Goal: Transaction & Acquisition: Purchase product/service

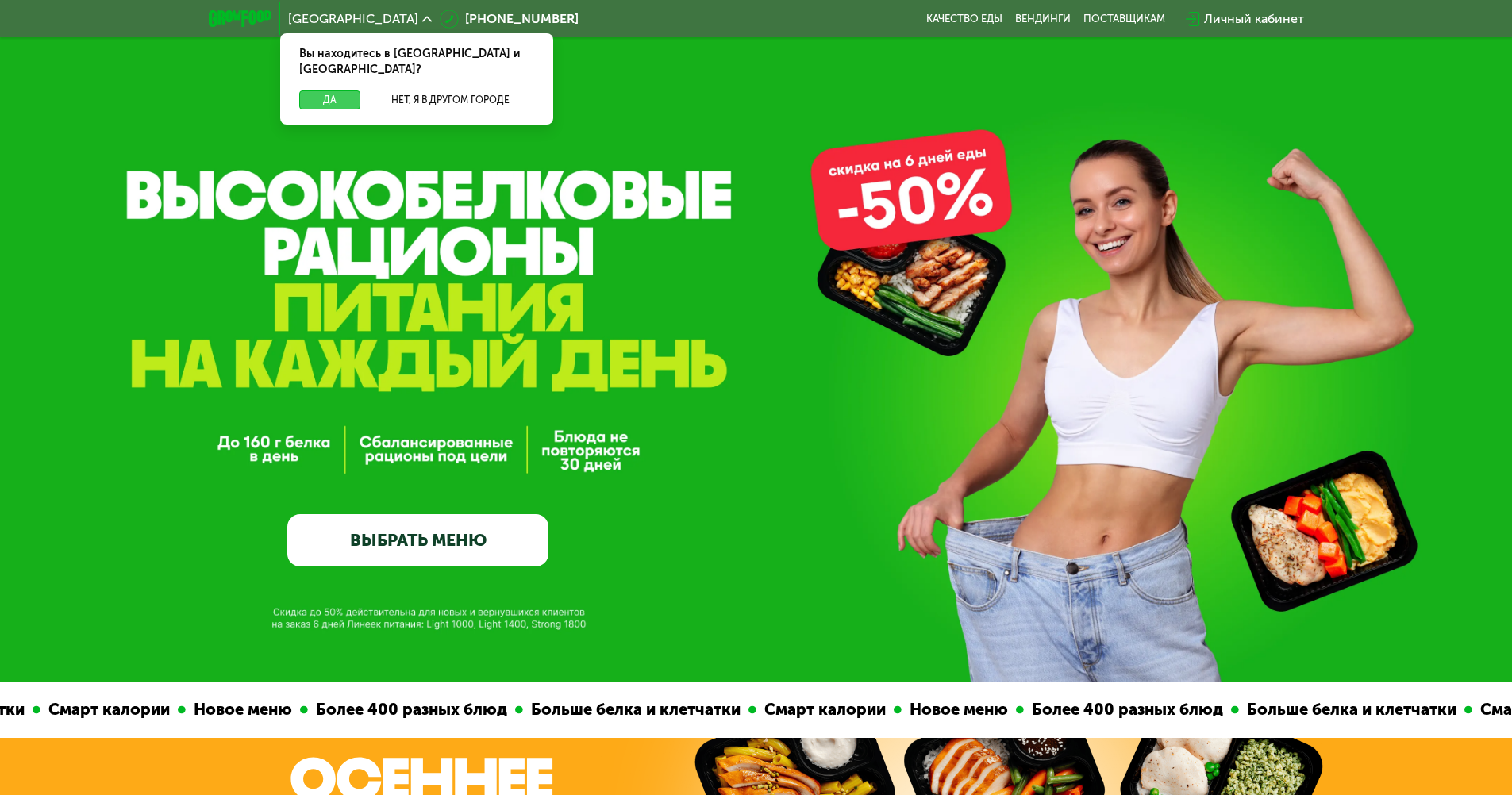
click at [347, 90] on button "Да" at bounding box center [330, 100] width 61 height 19
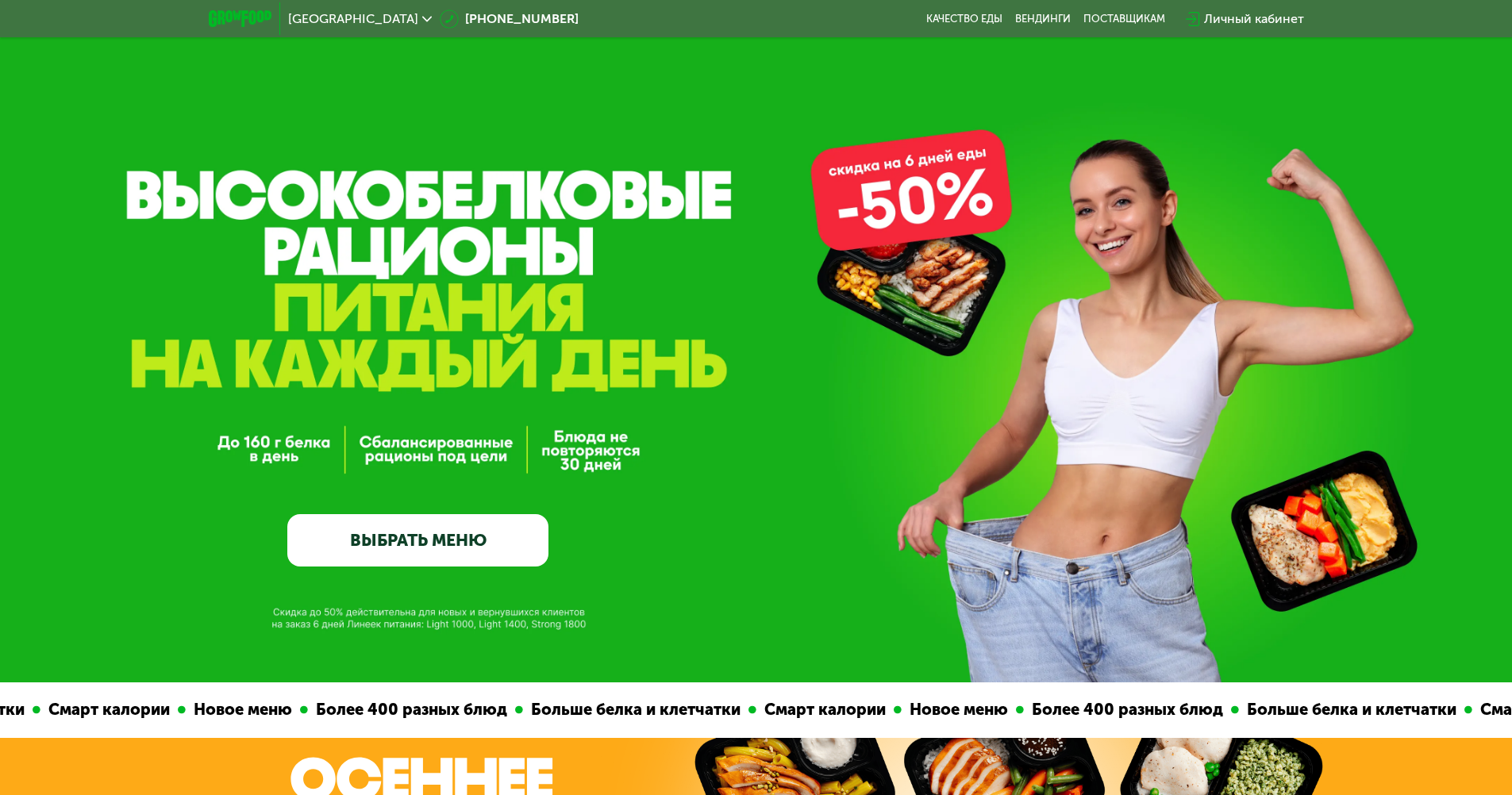
click at [486, 547] on link "ВЫБРАТЬ МЕНЮ" at bounding box center [417, 541] width 261 height 52
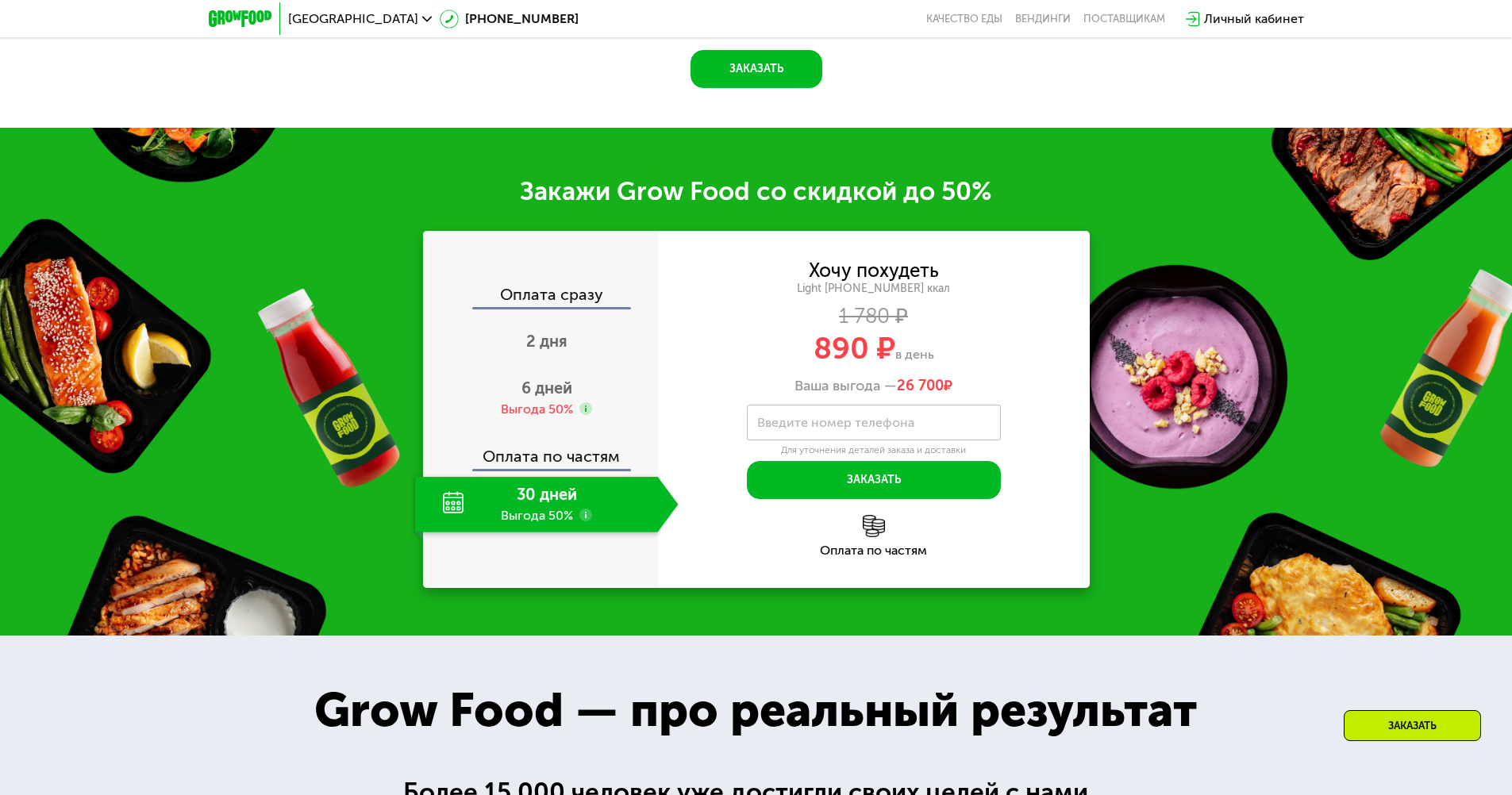
scroll to position [1945, 0]
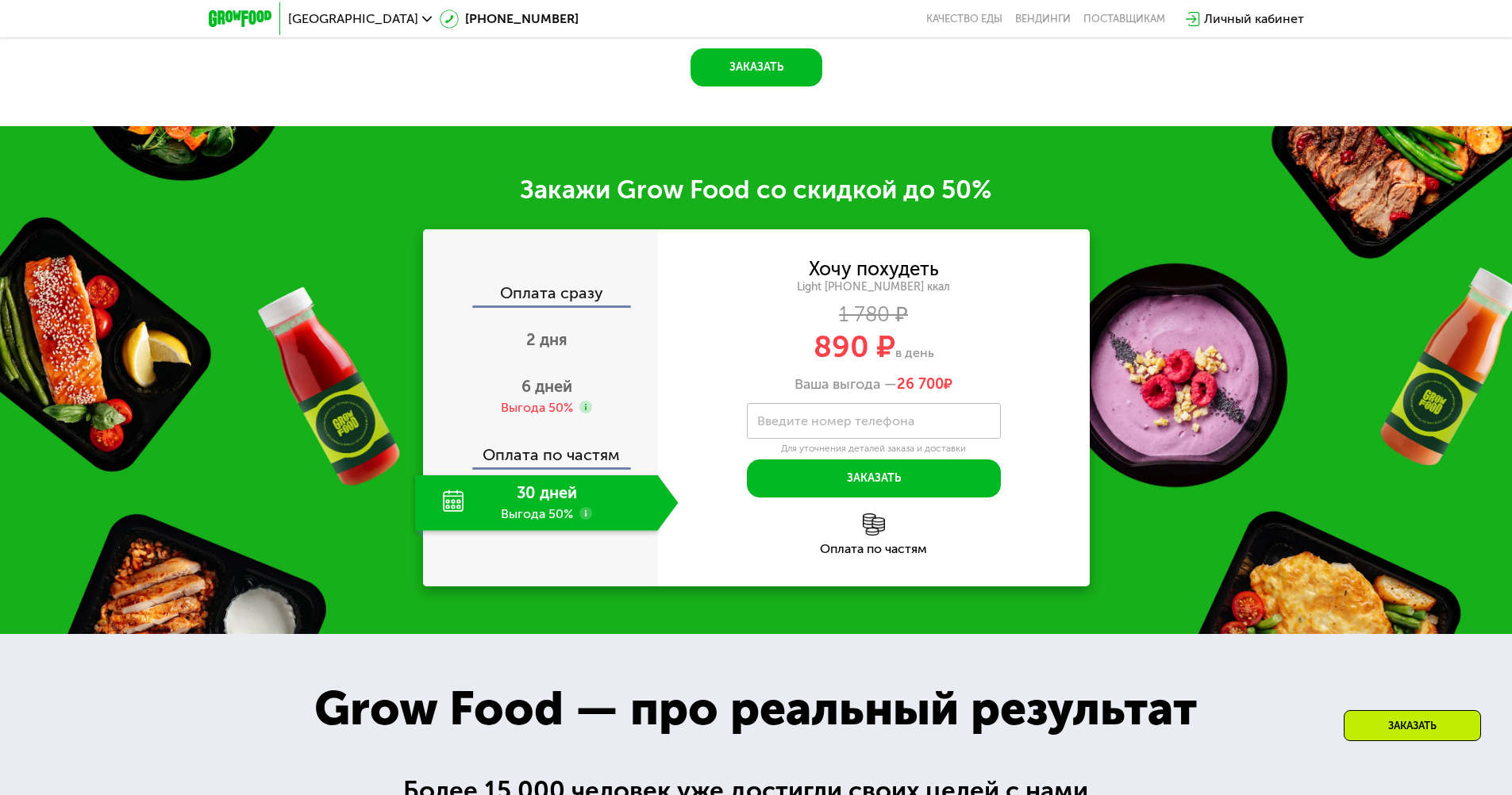
click at [560, 531] on div "30 дней Выгода 50%" at bounding box center [536, 502] width 243 height 55
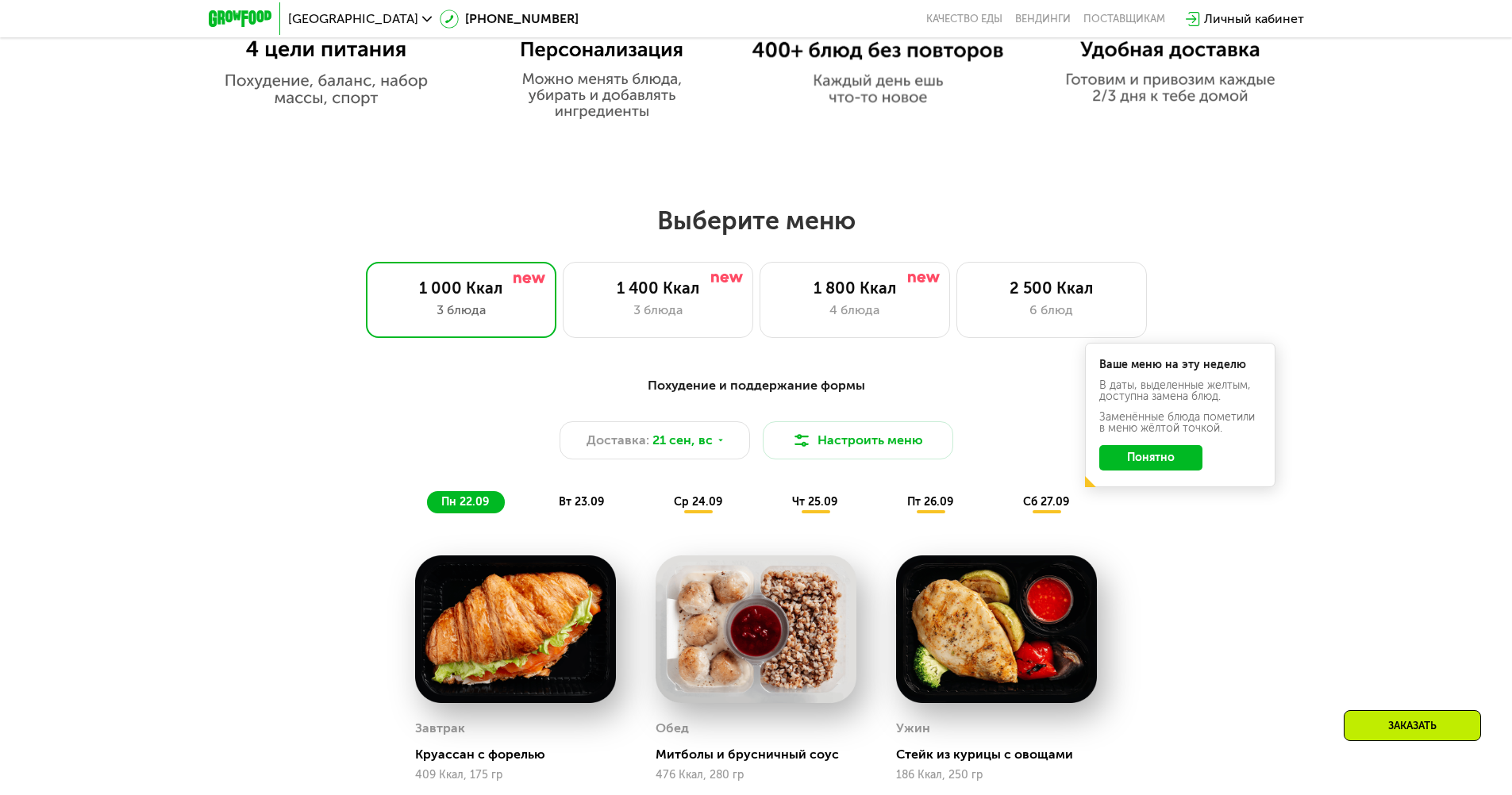
scroll to position [1188, 0]
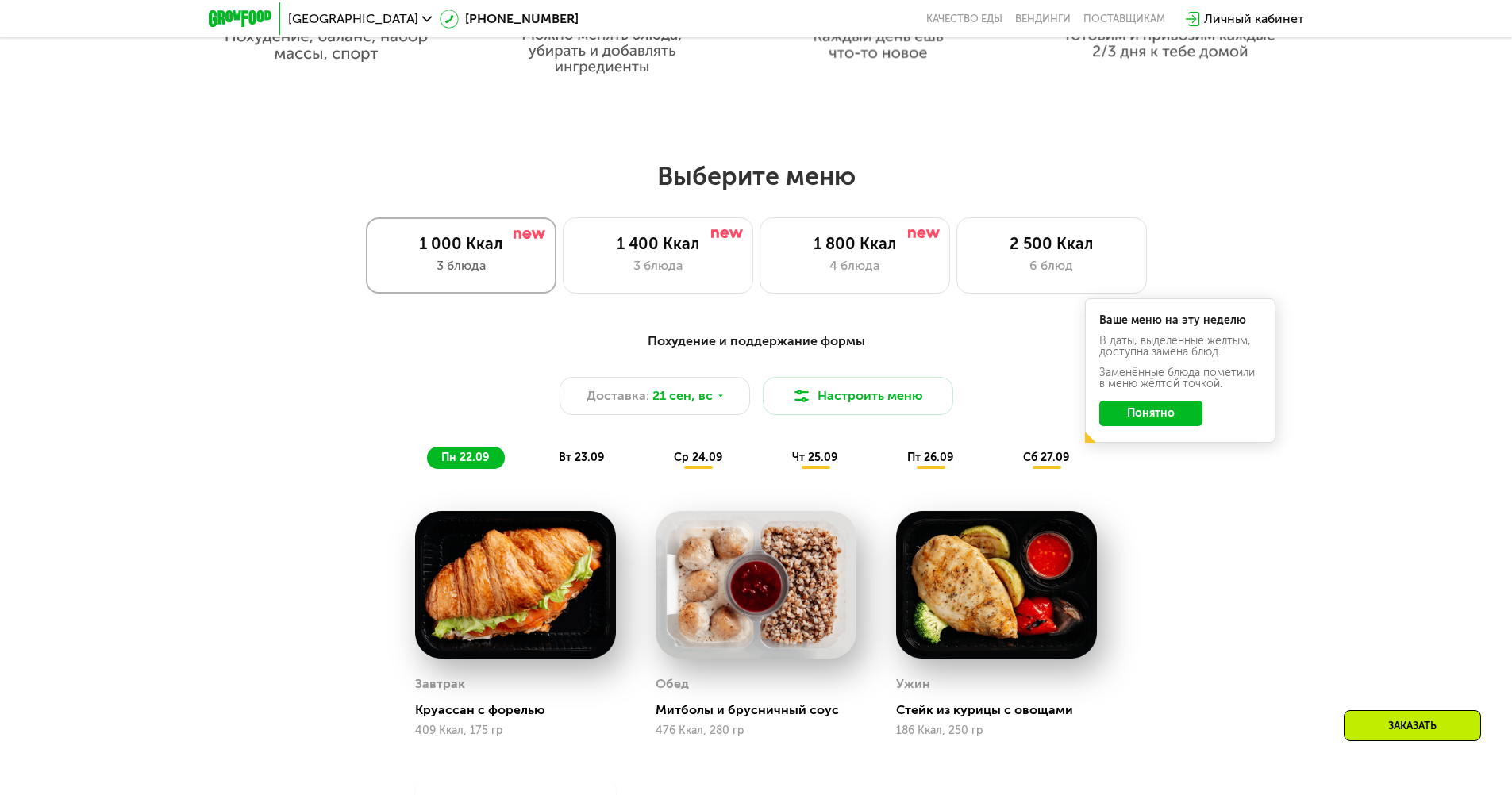
click at [508, 289] on div "1 000 Ккал 3 блюда" at bounding box center [460, 255] width 190 height 77
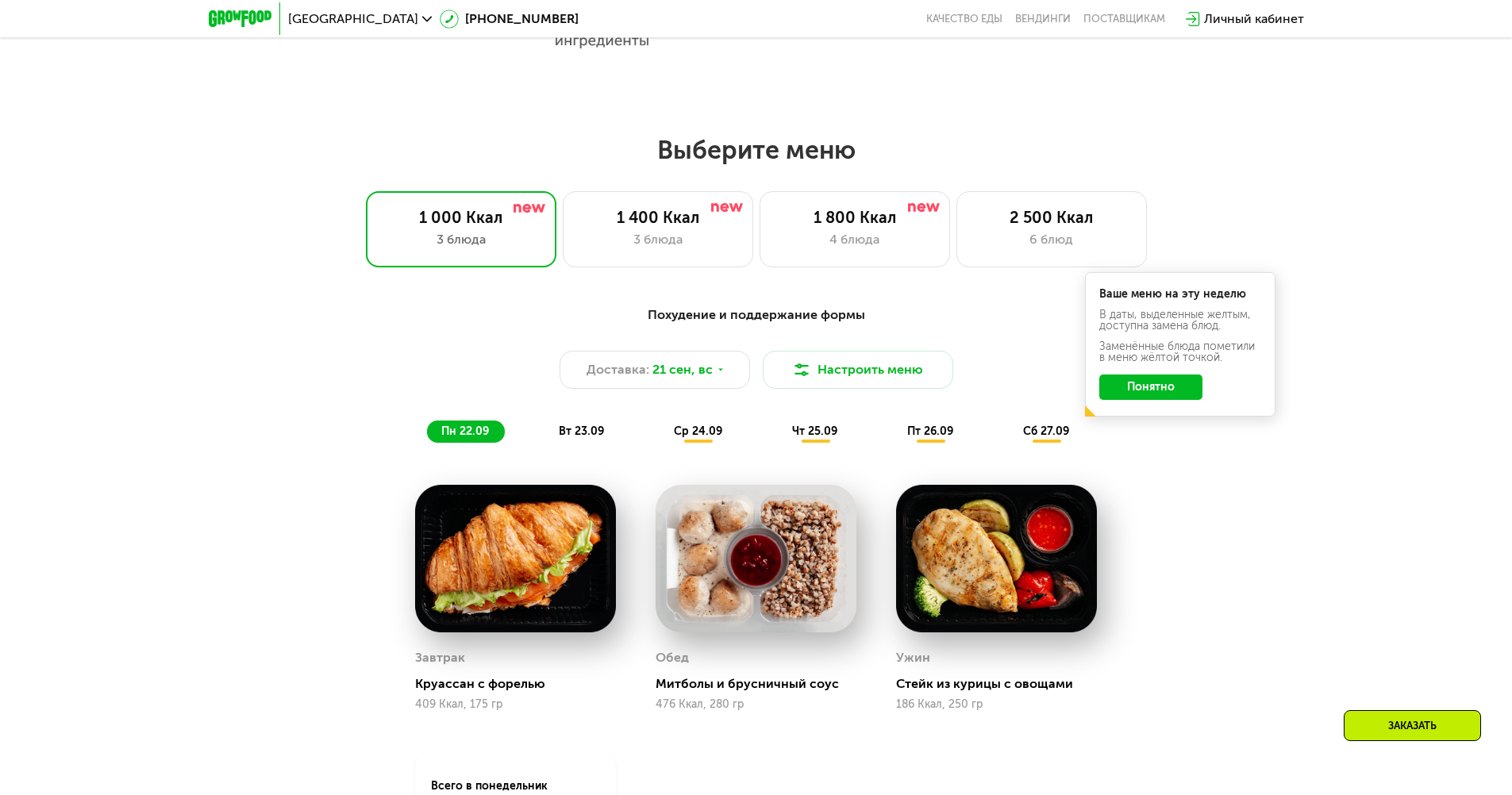
scroll to position [1215, 0]
click at [801, 376] on img at bounding box center [802, 369] width 19 height 19
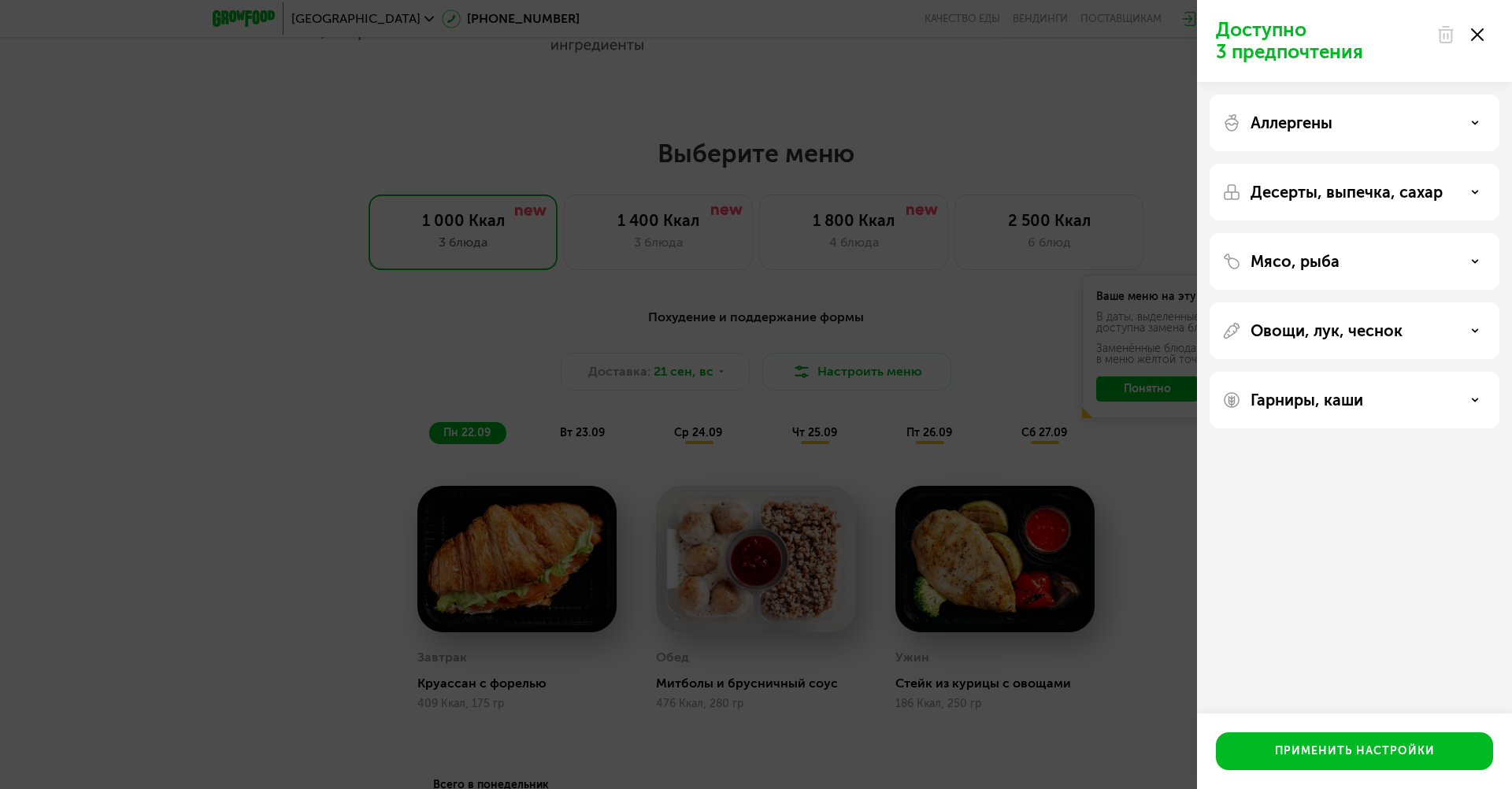
click at [813, 374] on div "Доступно 3 предпочтения Аллергены Десерты, выпечка, сахар Мясо, рыба Овощи, лук…" at bounding box center [756, 394] width 1512 height 789
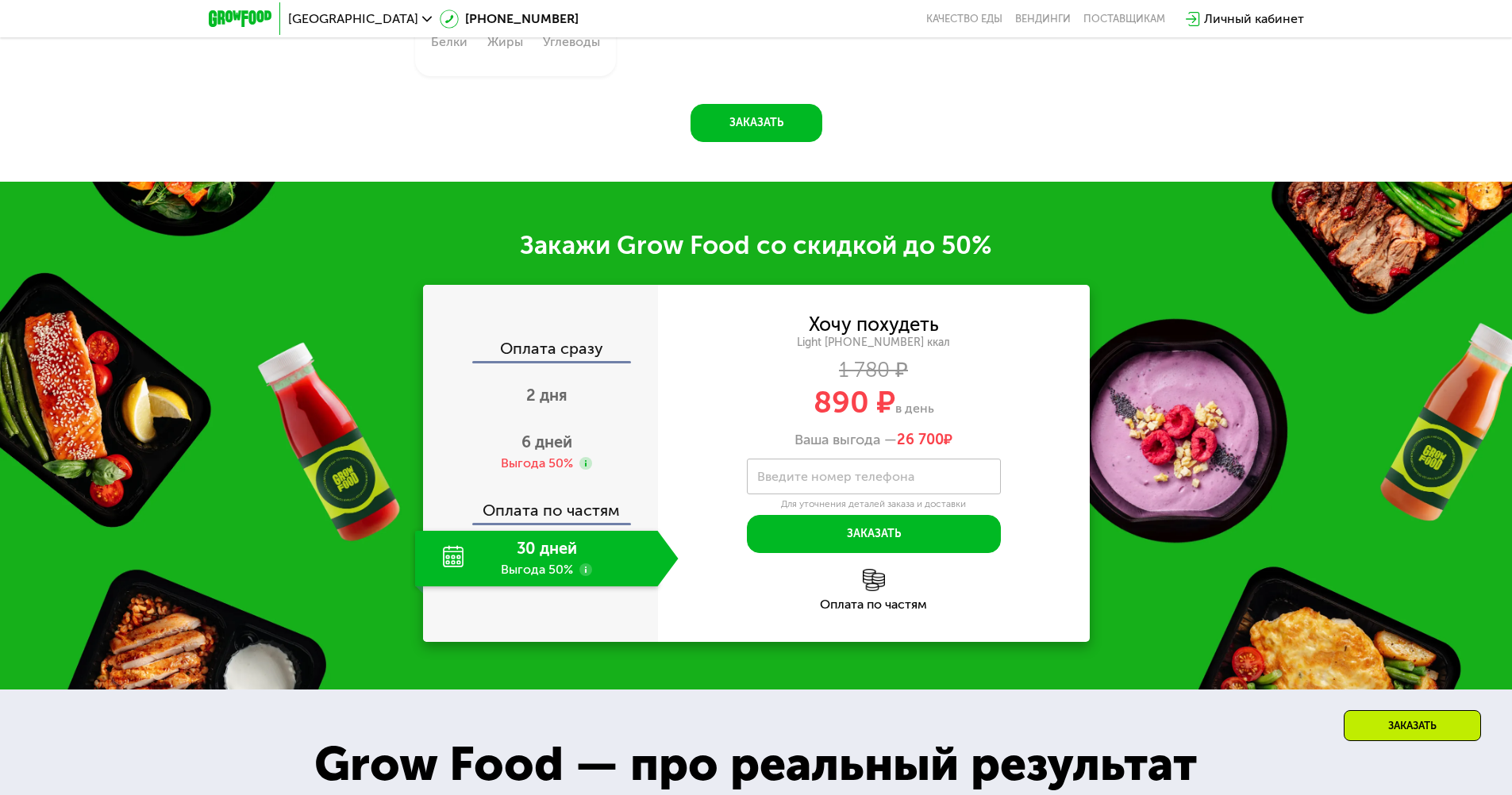
scroll to position [2027, 0]
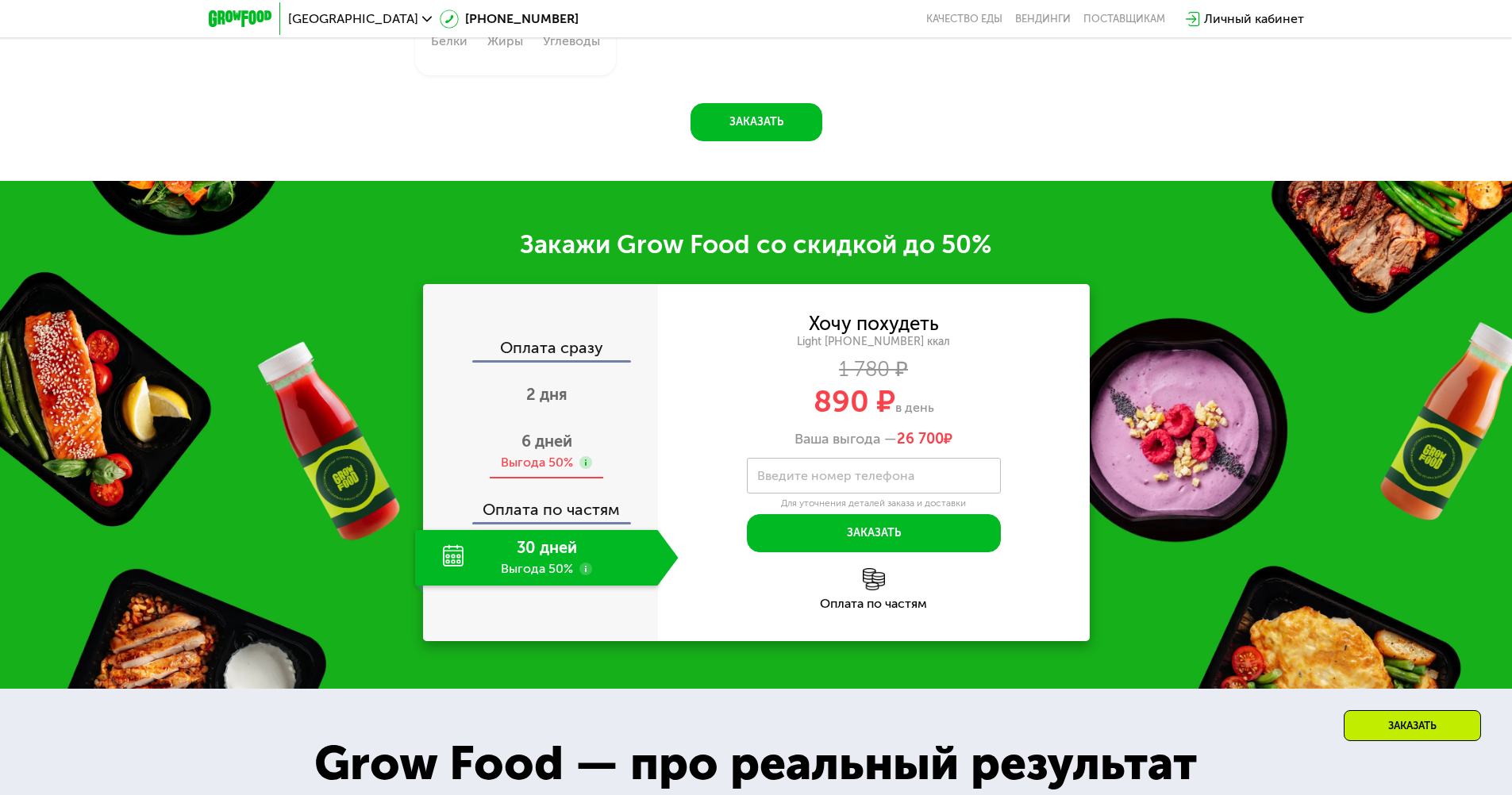
click at [557, 451] on span "6 дней" at bounding box center [547, 441] width 50 height 19
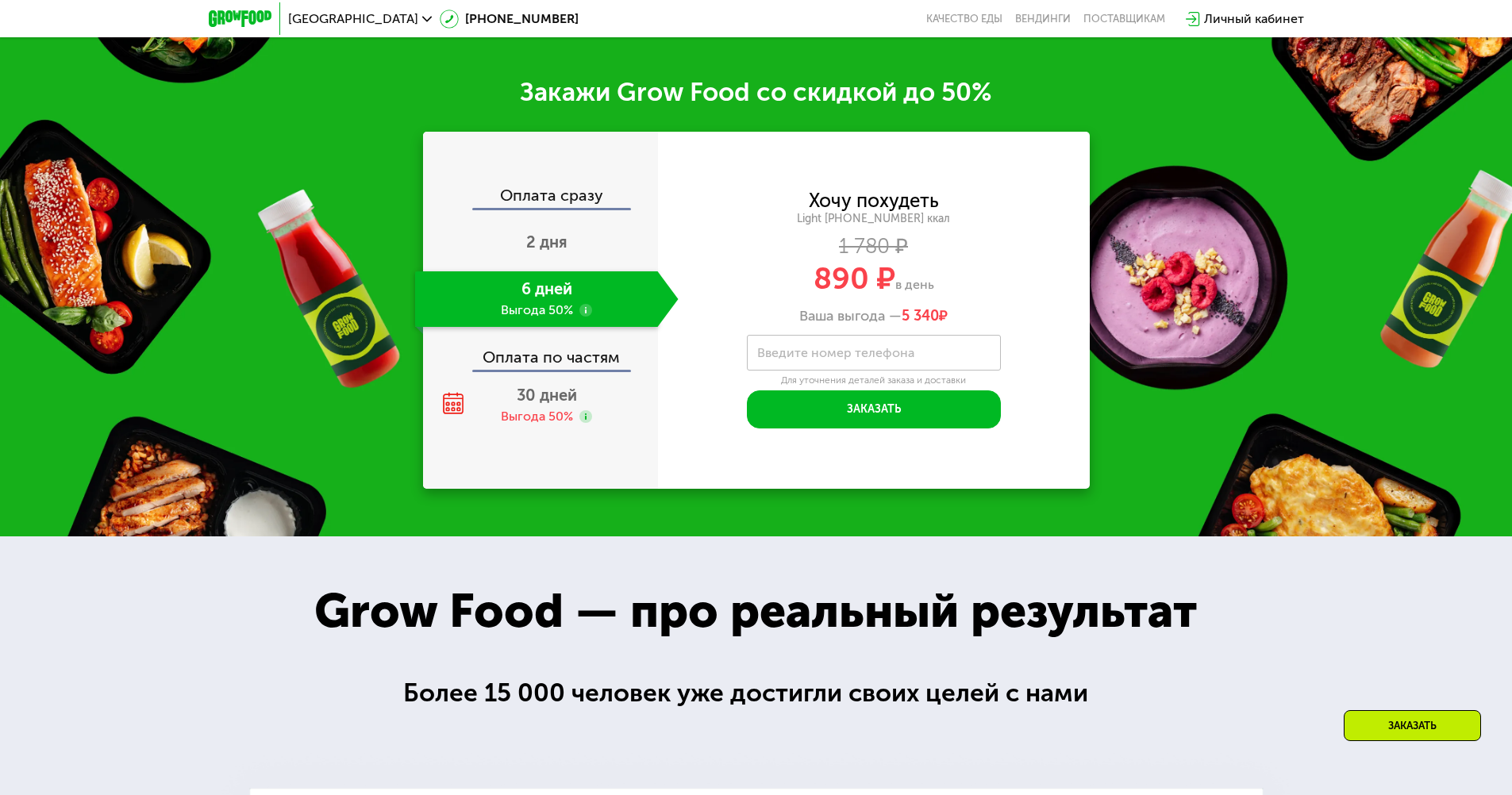
scroll to position [2180, 0]
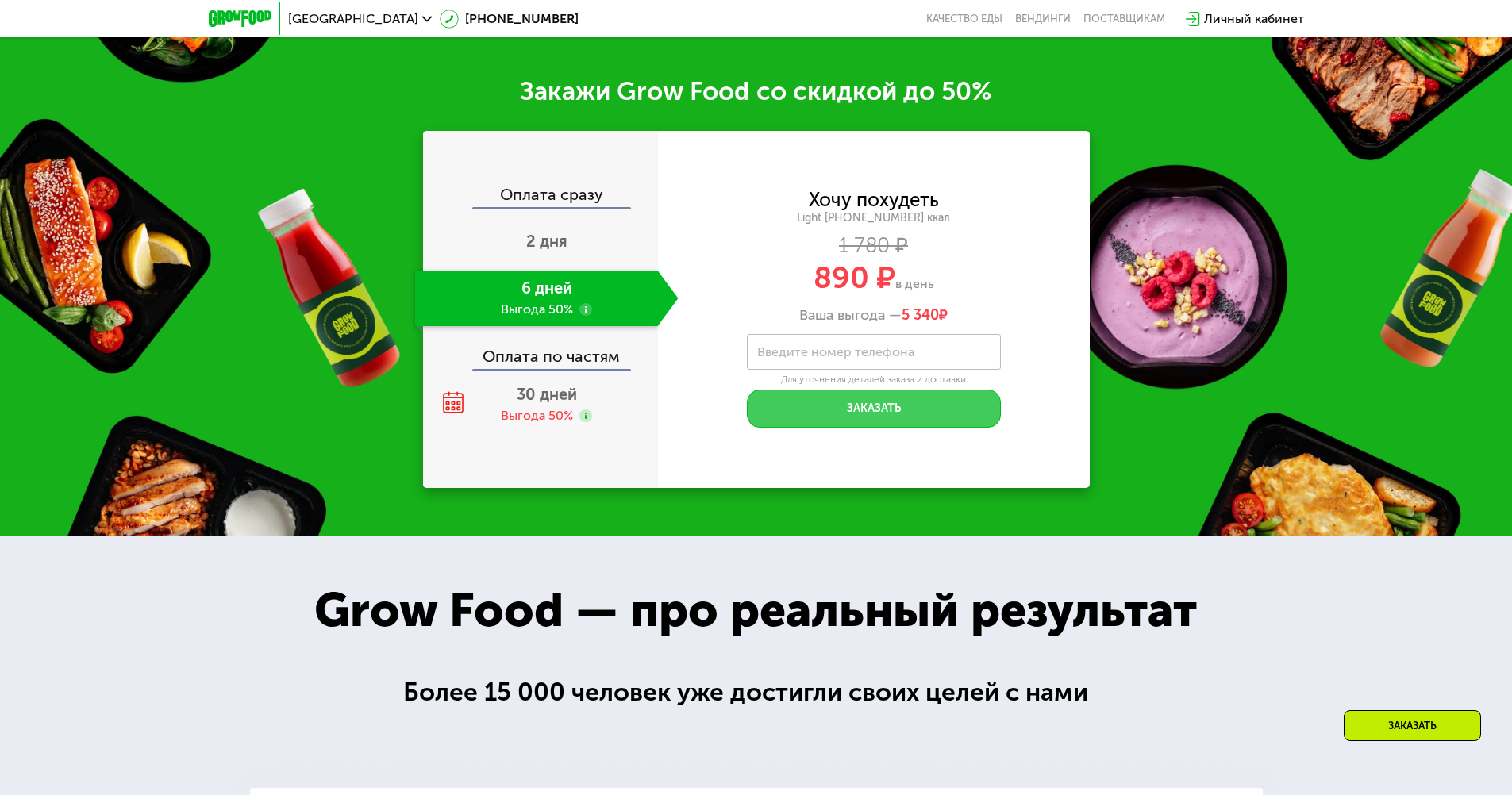
click at [847, 406] on button "Заказать" at bounding box center [873, 408] width 254 height 38
click at [846, 357] on label "Введите номер телефона" at bounding box center [835, 352] width 157 height 9
click at [846, 357] on input "Введите номер телефона" at bounding box center [873, 352] width 254 height 36
type input "**********"
click at [865, 399] on button "Заказать" at bounding box center [873, 408] width 254 height 38
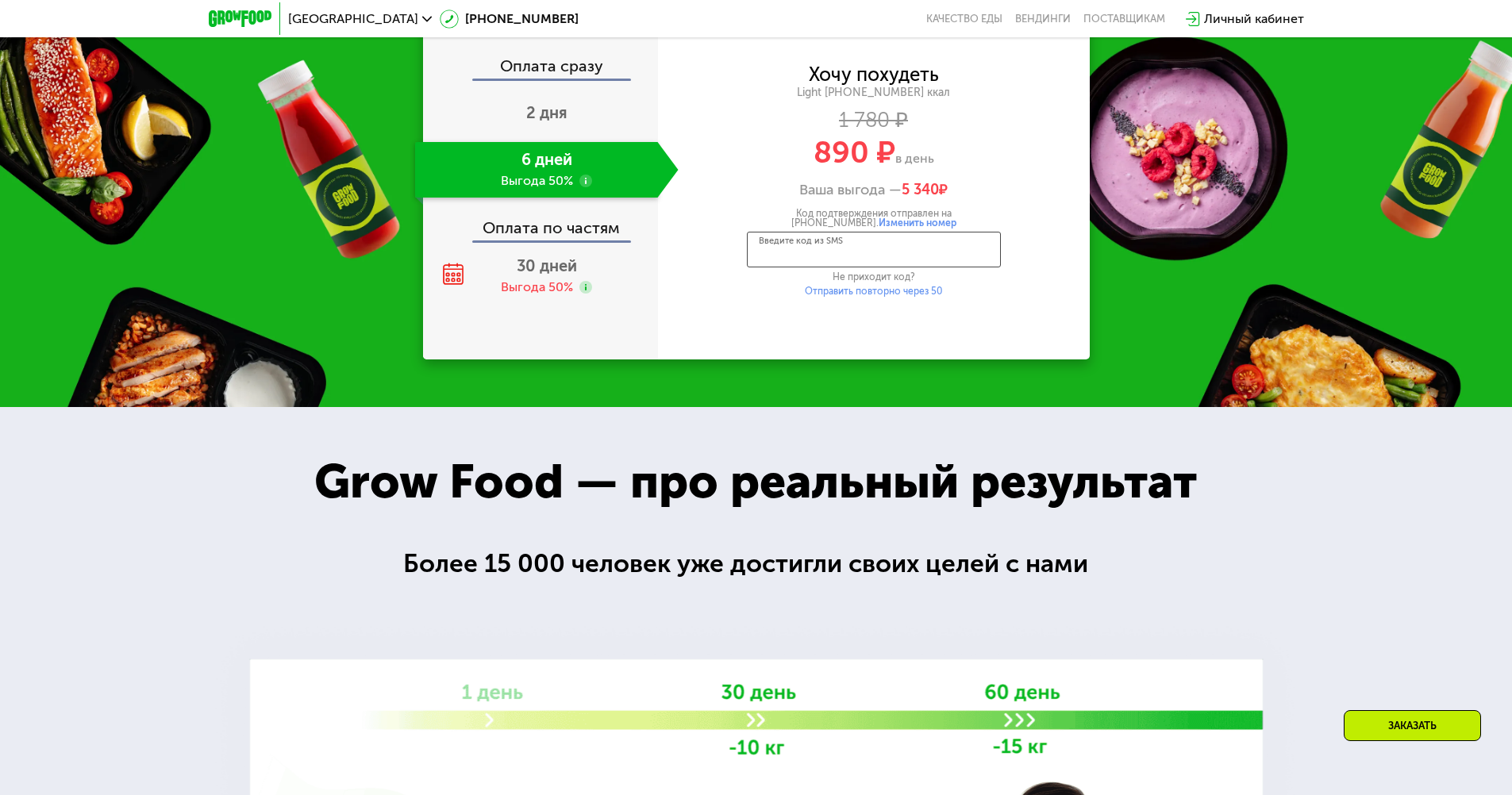
scroll to position [2308, 0]
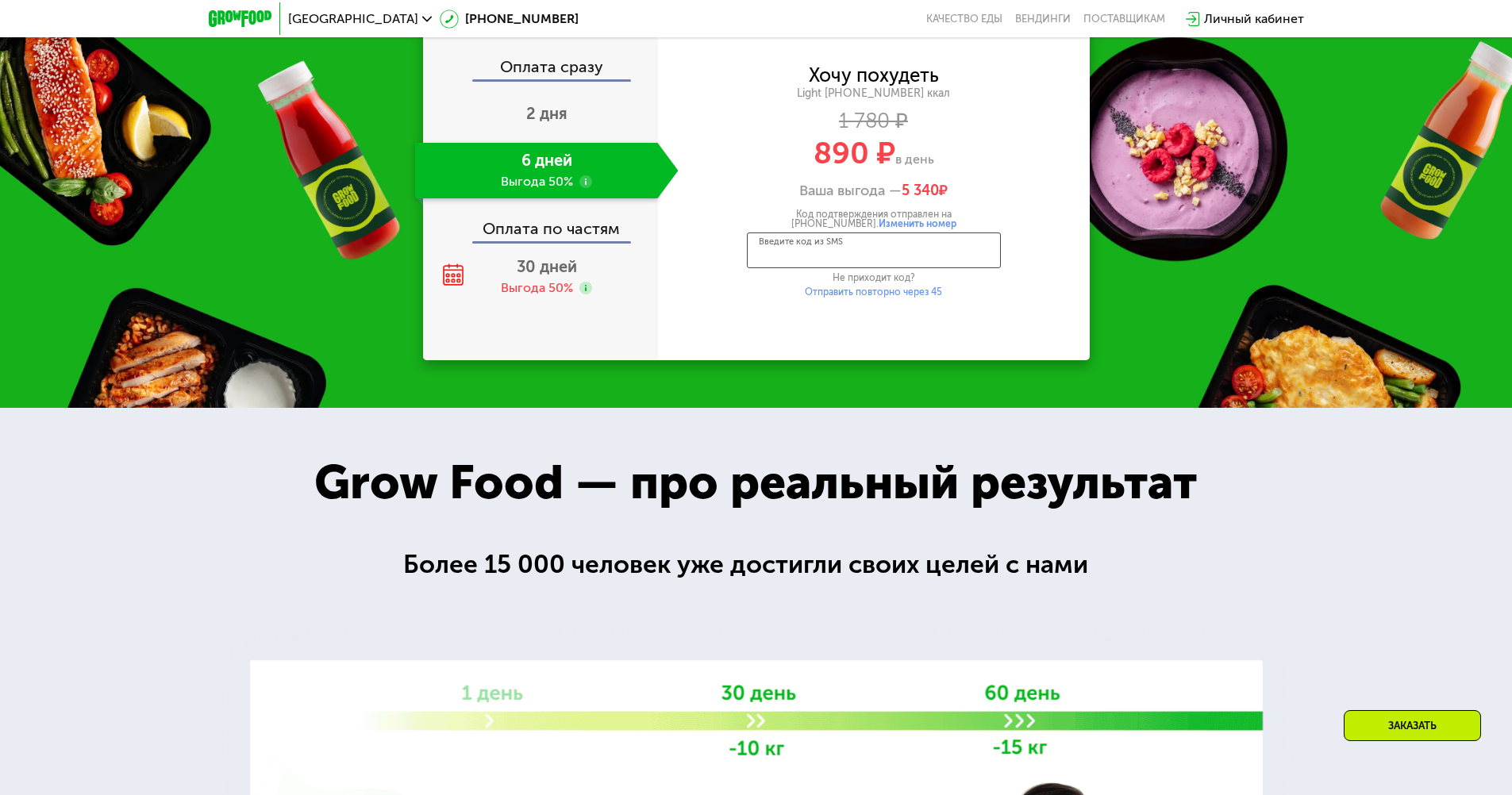
click at [938, 238] on input "Введите код из SMS" at bounding box center [873, 250] width 254 height 36
click at [943, 250] on input "Введите код из SMS" at bounding box center [873, 250] width 254 height 36
type input "****"
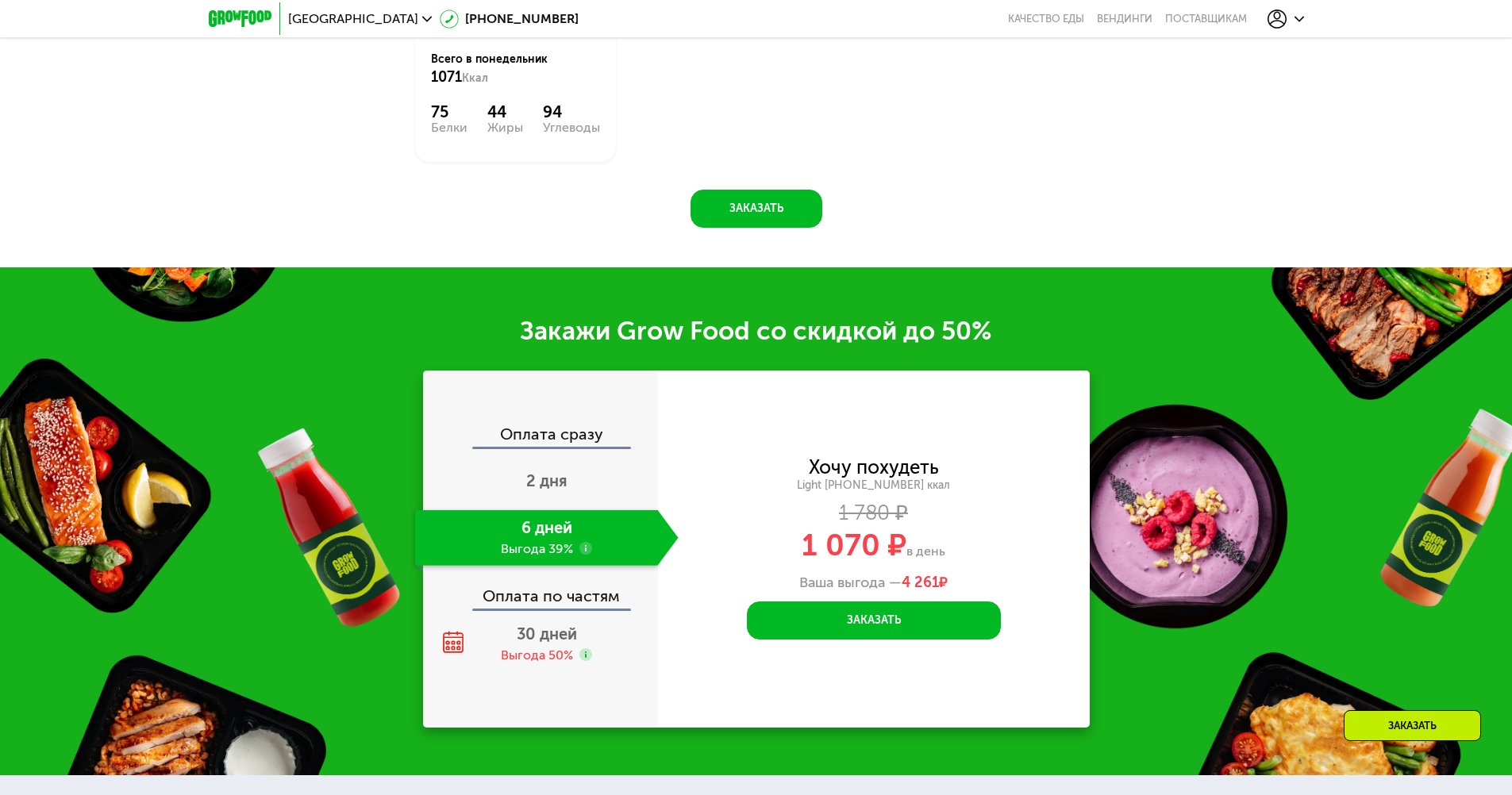
scroll to position [1705, 0]
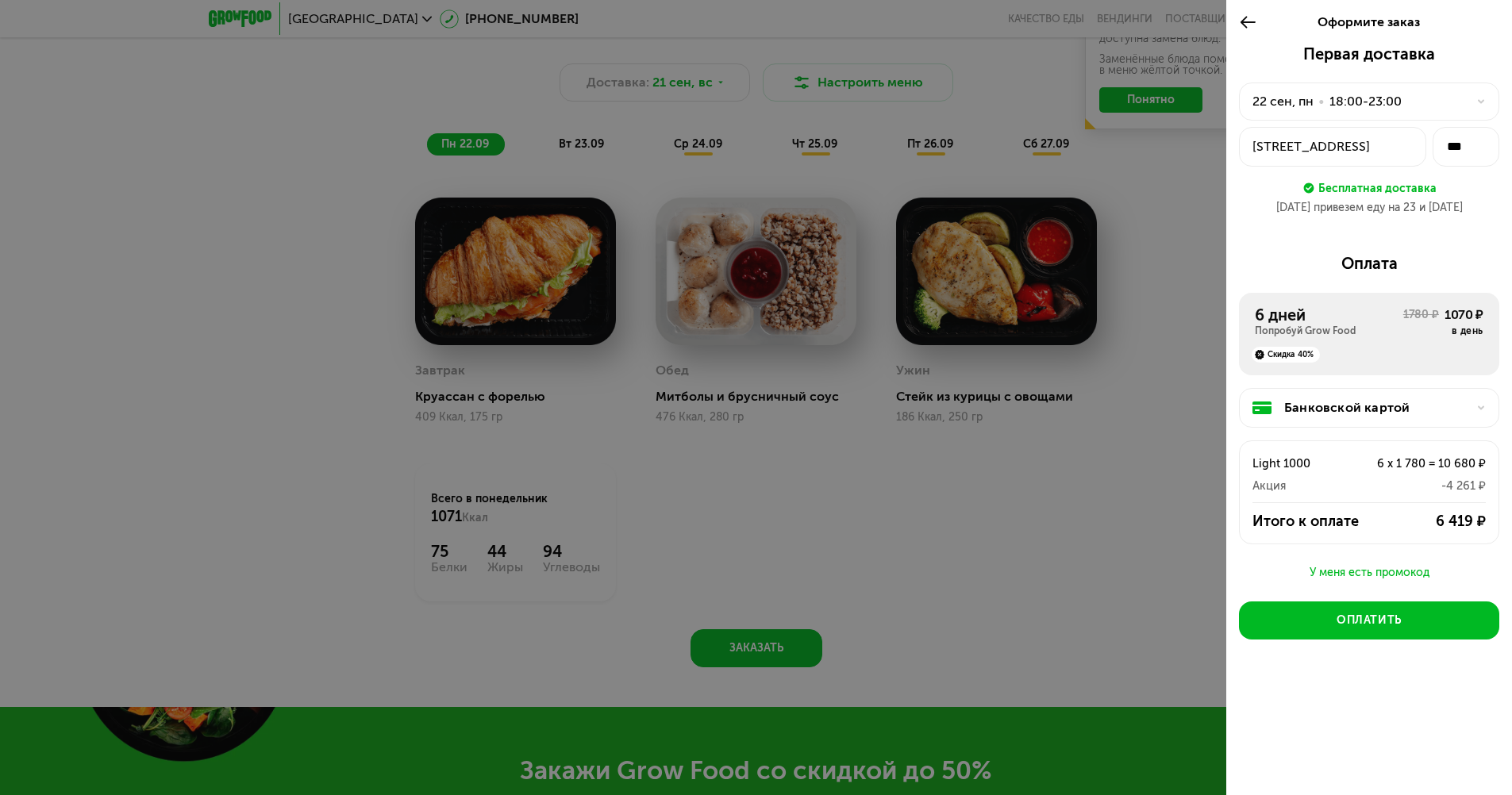
scroll to position [1239, 0]
